Goal: Obtain resource: Download file/media

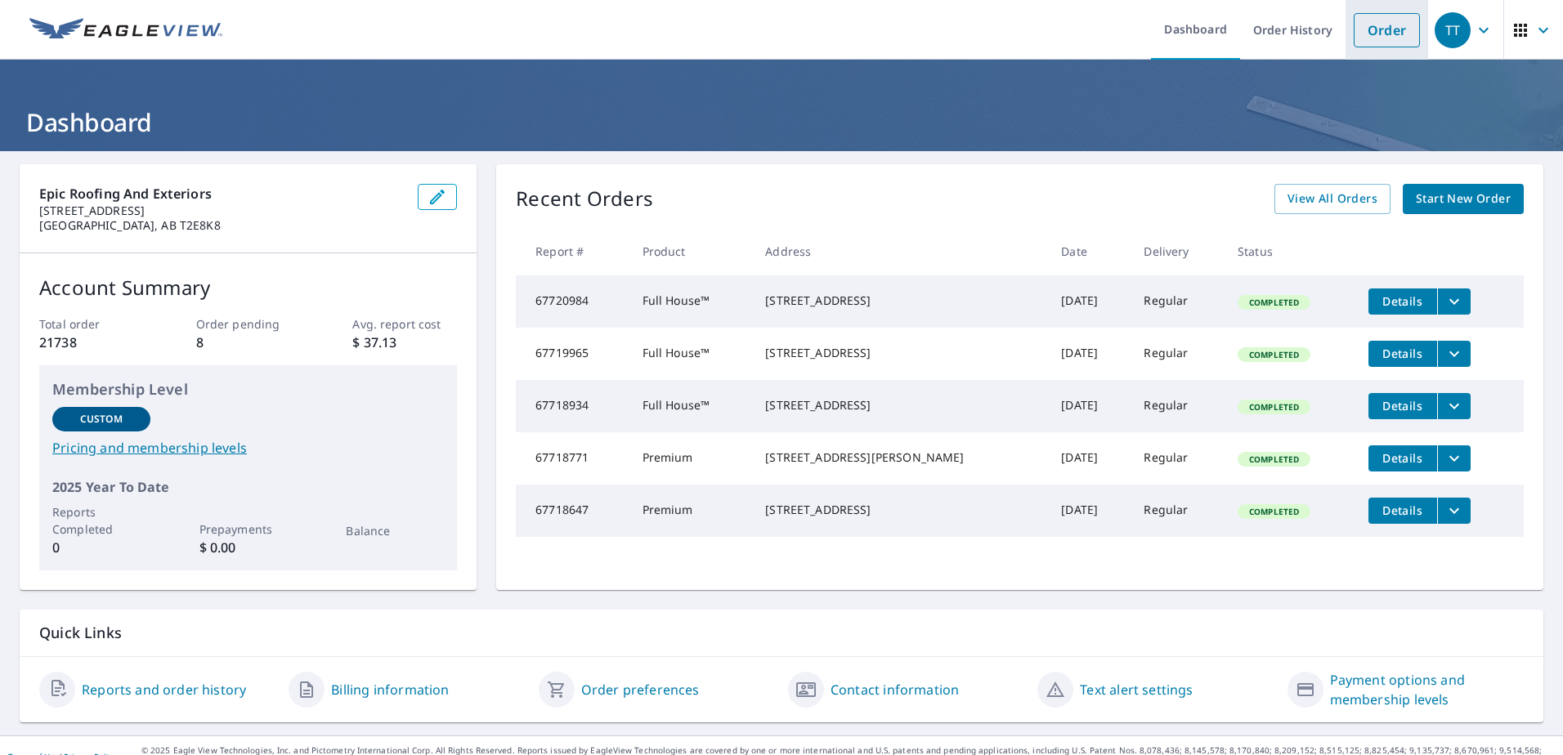
drag, startPoint x: 1397, startPoint y: 36, endPoint x: 1374, endPoint y: 49, distance: 27.1
click at [1397, 35] on link "Order" at bounding box center [1387, 30] width 66 height 34
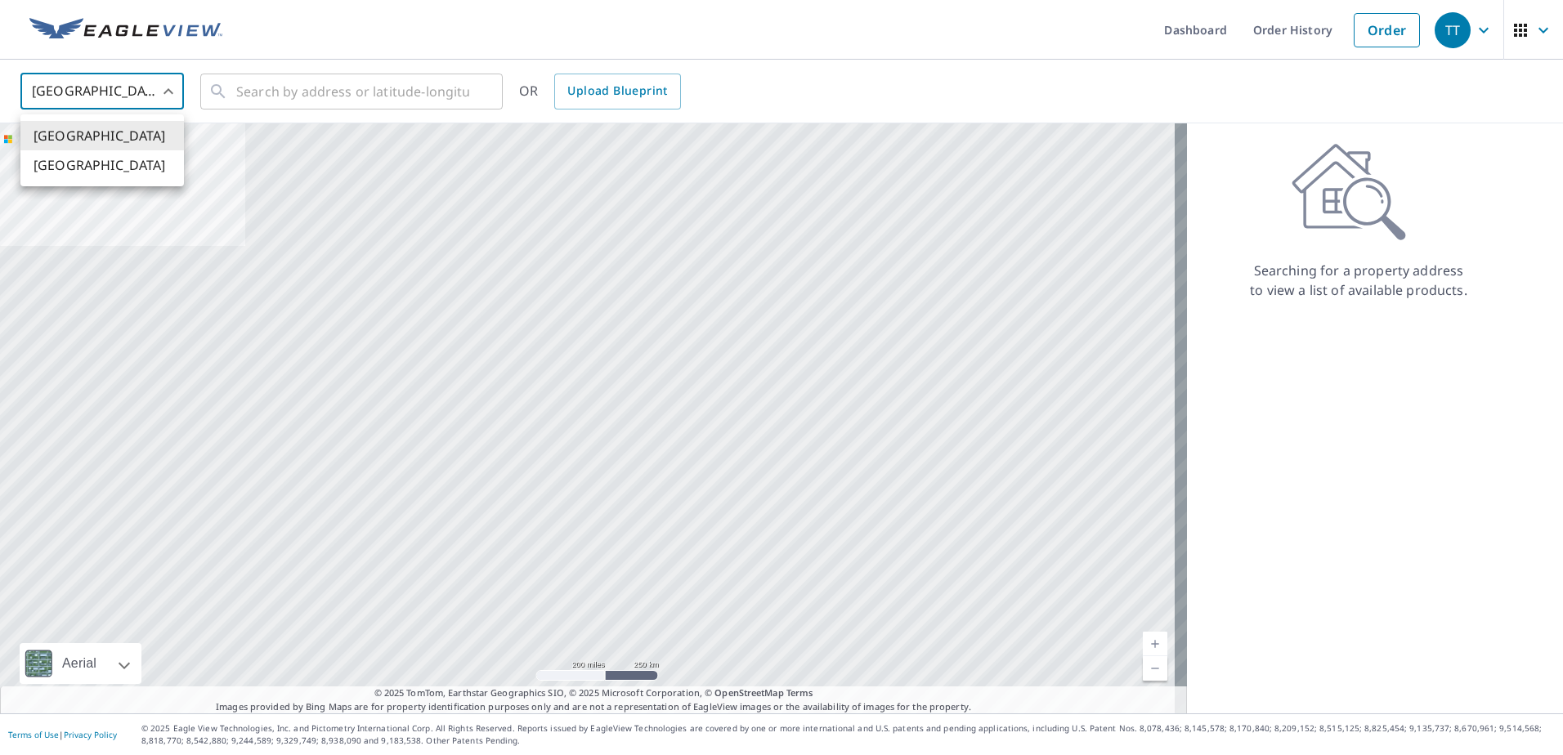
click at [160, 78] on body "TT TT Dashboard Order History Order TT United States US ​ ​ OR Upload Blueprint…" at bounding box center [781, 377] width 1563 height 755
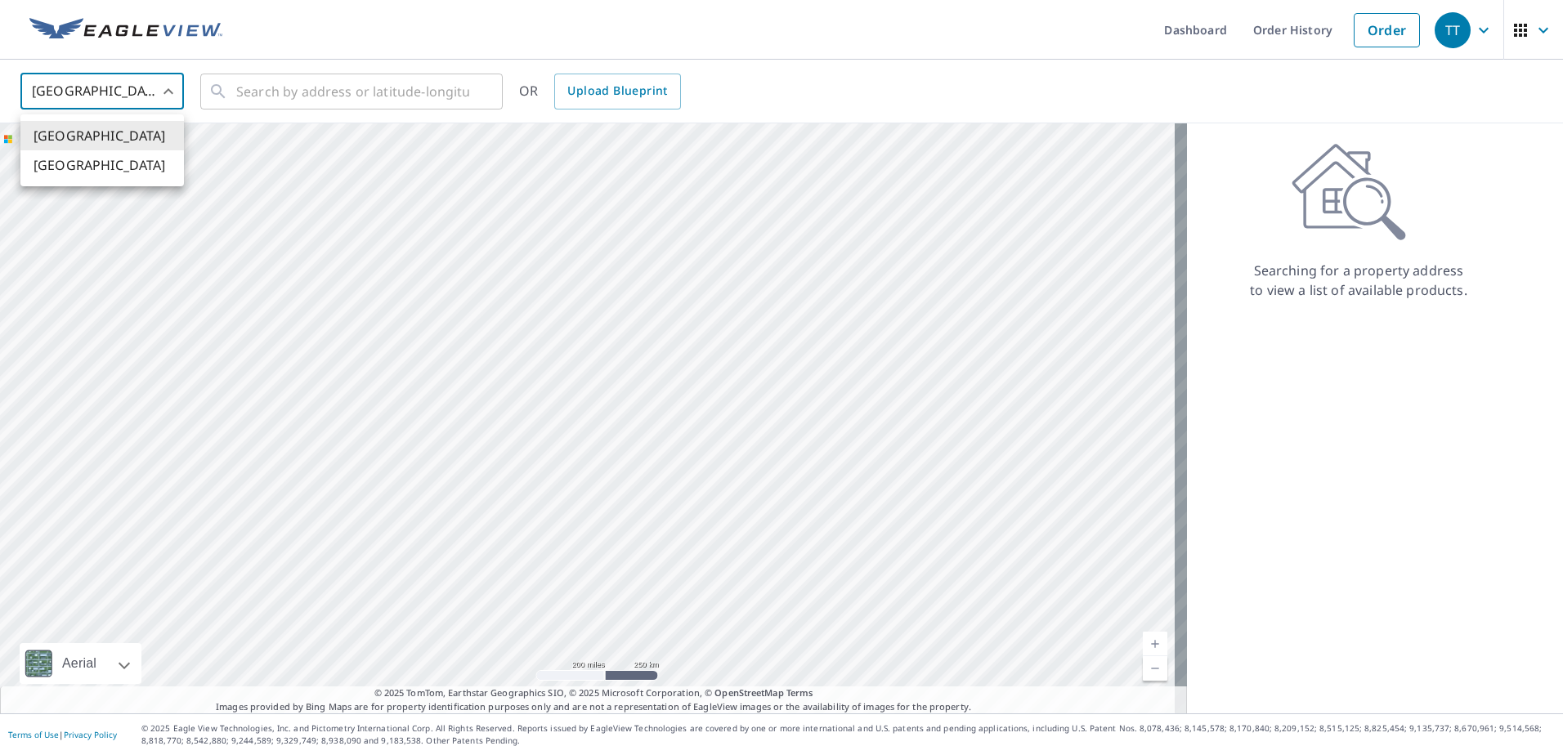
click at [134, 160] on li "[GEOGRAPHIC_DATA]" at bounding box center [102, 164] width 164 height 29
type input "CA"
click at [272, 105] on input "text" at bounding box center [352, 92] width 233 height 46
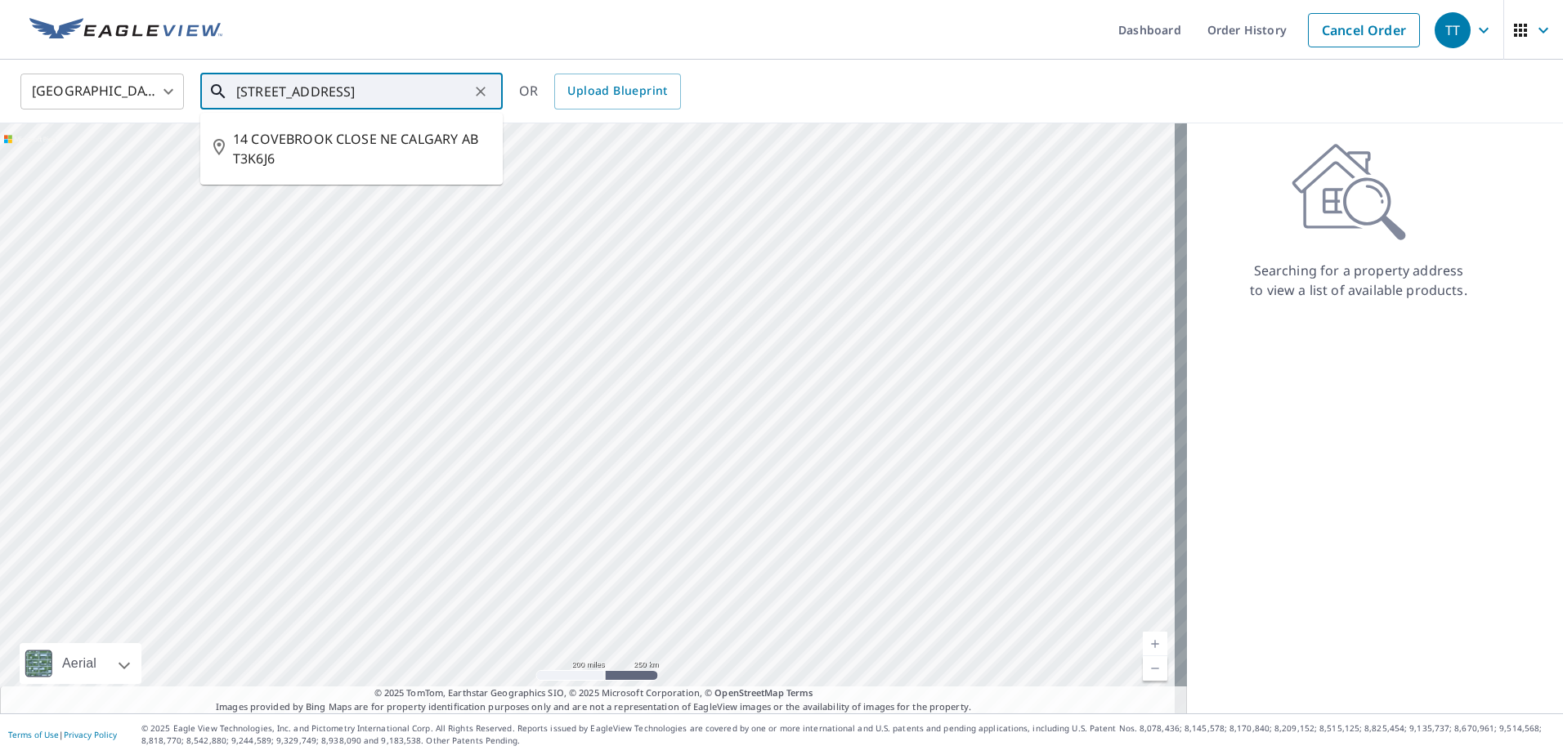
click at [389, 75] on input "[STREET_ADDRESS]" at bounding box center [352, 92] width 233 height 46
click at [344, 129] on span "14 COVEBROOK CLOSE NE CALGARY AB T3K6J6" at bounding box center [361, 148] width 257 height 39
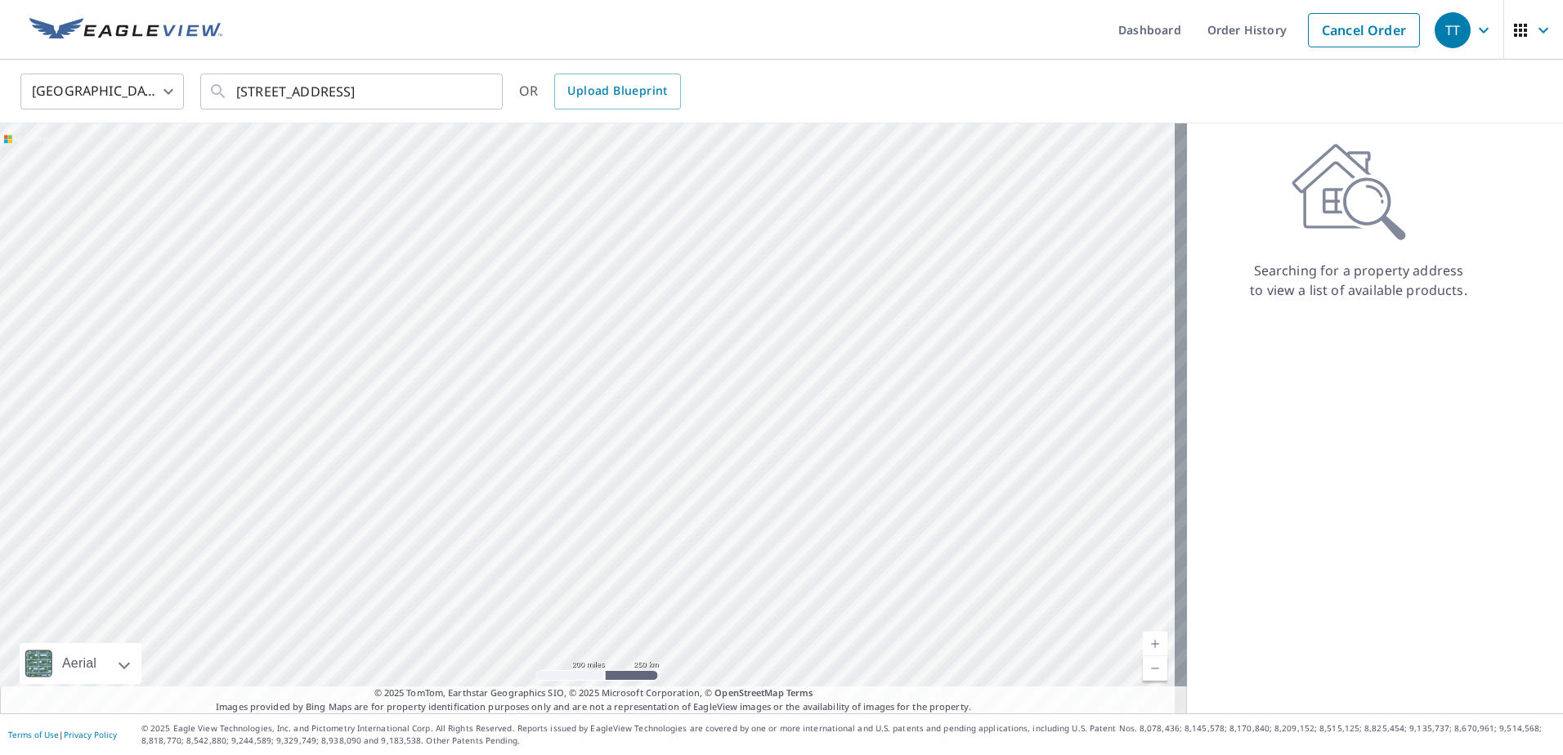
type input "14 COVEBROOK CLOSE NE CALGARY AB T3K6J6"
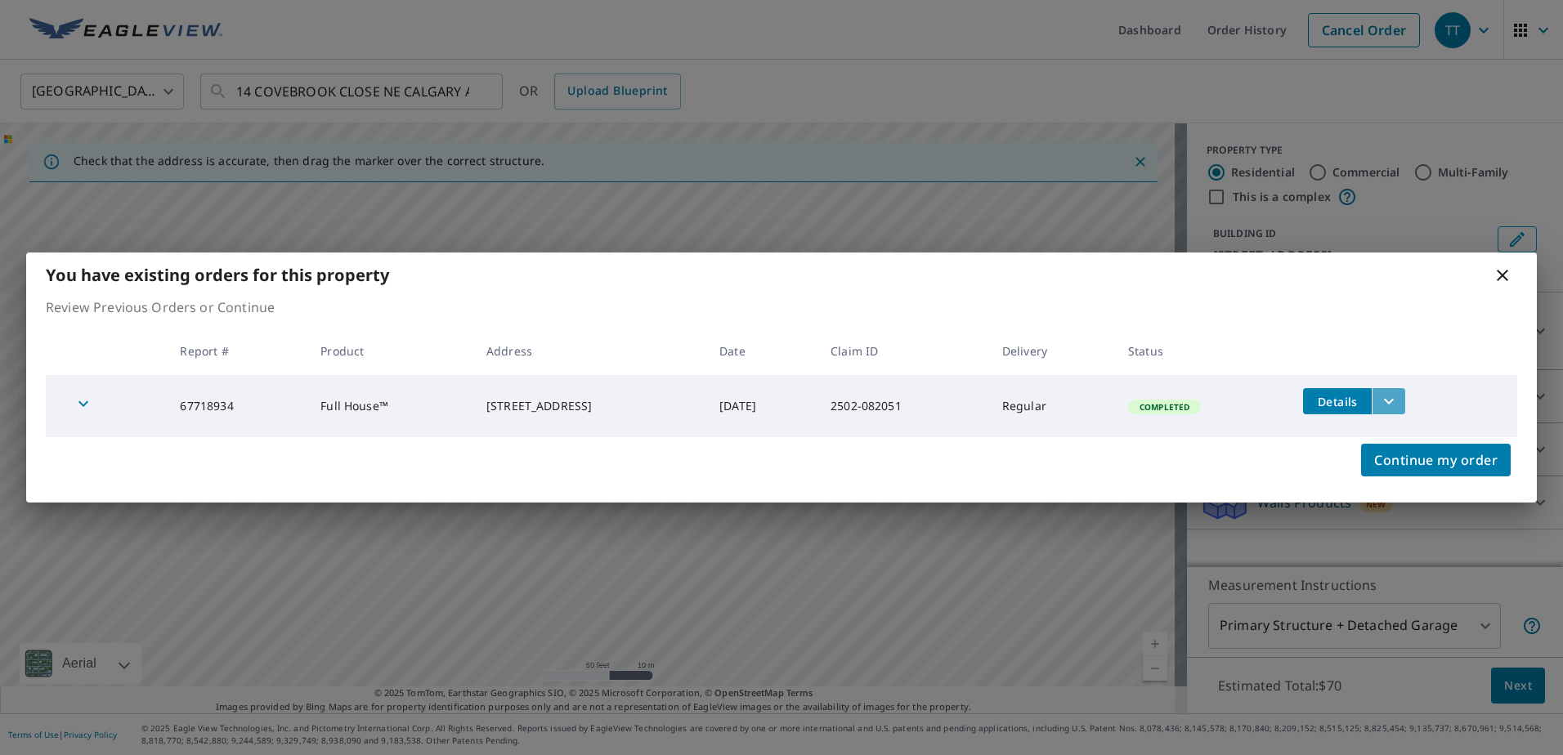
click at [1399, 401] on icon "filesDropdownBtn-67718934" at bounding box center [1389, 402] width 20 height 20
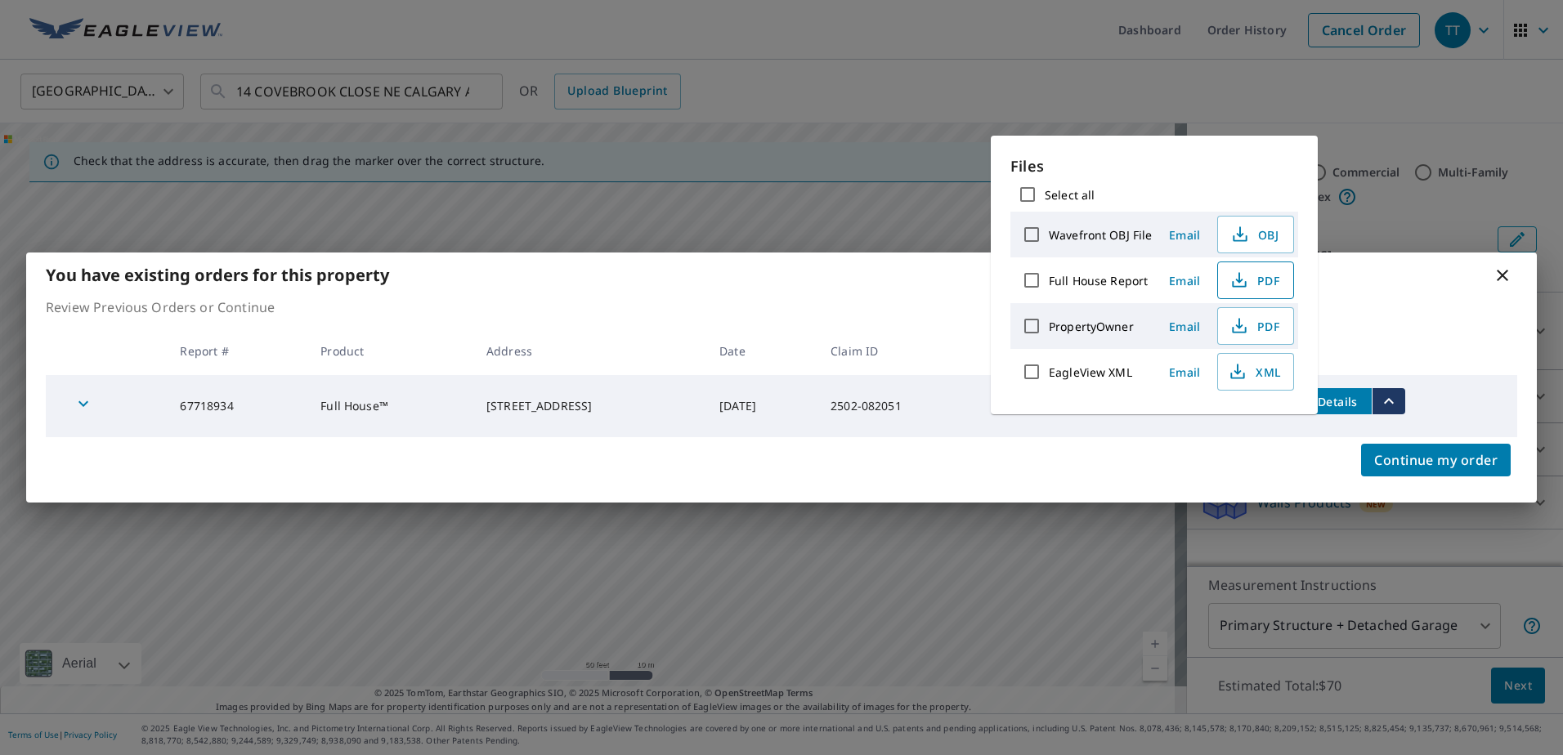
click at [1249, 281] on span "PDF" at bounding box center [1254, 281] width 52 height 20
drag, startPoint x: 1502, startPoint y: 273, endPoint x: 1257, endPoint y: 236, distance: 247.2
click at [1501, 274] on icon at bounding box center [1503, 276] width 20 height 20
